Goal: Task Accomplishment & Management: Manage account settings

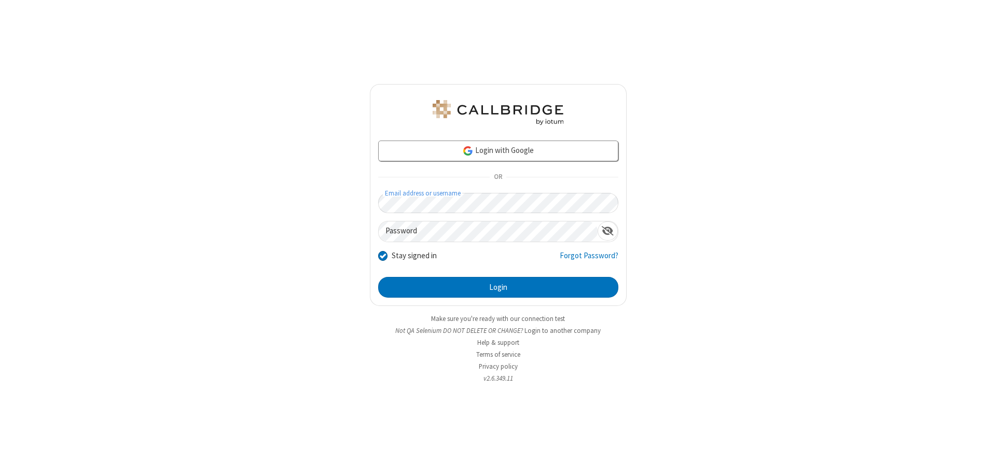
click at [382, 255] on input "Stay signed in" at bounding box center [383, 255] width 10 height 11
checkbox input "false"
click at [498, 287] on button "Login" at bounding box center [498, 287] width 240 height 21
click at [382, 255] on input "Stay signed in" at bounding box center [383, 255] width 10 height 11
checkbox input "false"
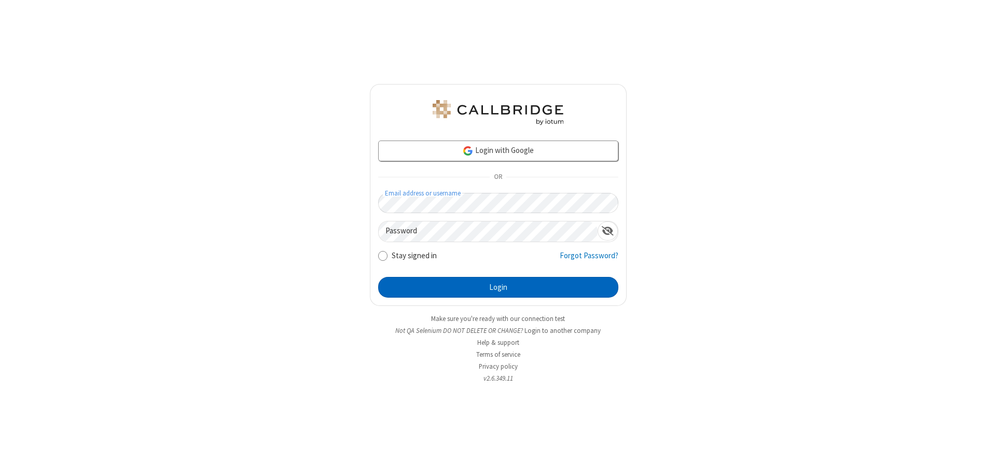
click at [498, 287] on button "Login" at bounding box center [498, 287] width 240 height 21
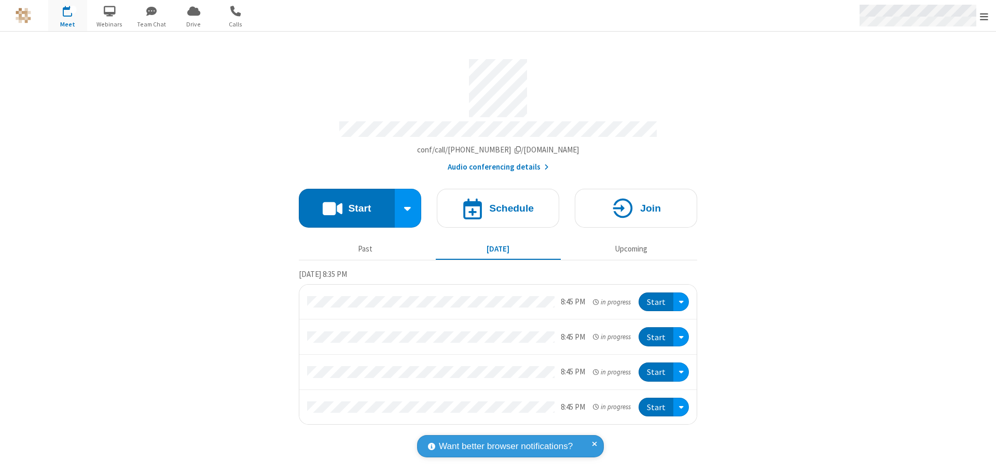
click at [984, 16] on span "Open menu" at bounding box center [984, 16] width 8 height 10
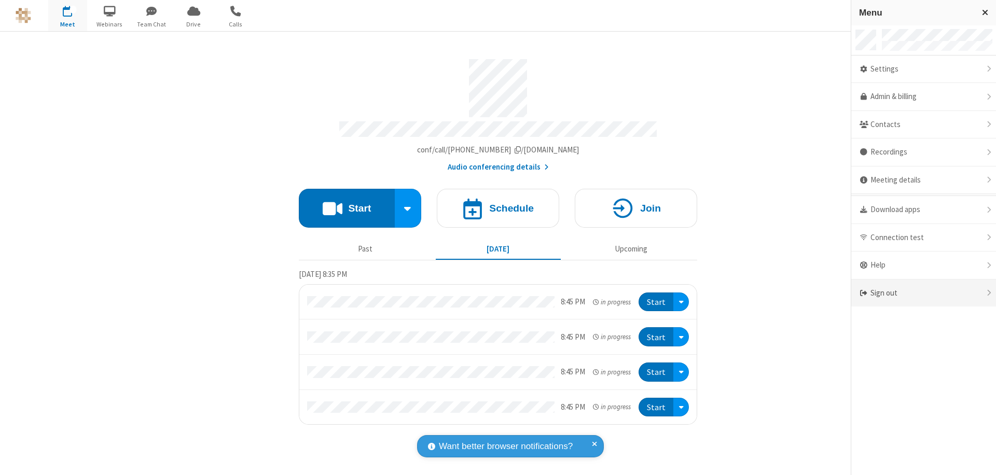
click at [923, 293] on div "Sign out" at bounding box center [923, 293] width 145 height 27
